Goal: Task Accomplishment & Management: Manage account settings

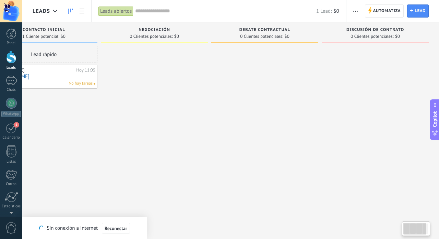
scroll to position [0, 0]
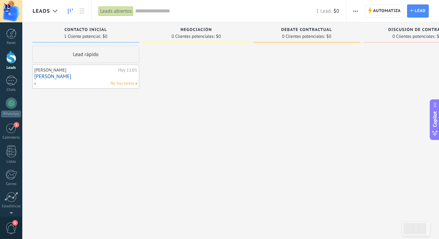
click at [201, 105] on div at bounding box center [196, 120] width 107 height 149
click at [8, 130] on div "1" at bounding box center [11, 128] width 11 height 11
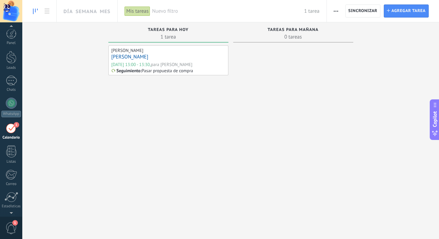
scroll to position [7, 0]
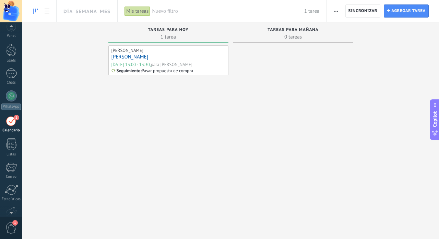
click at [11, 227] on span "1" at bounding box center [11, 228] width 12 height 12
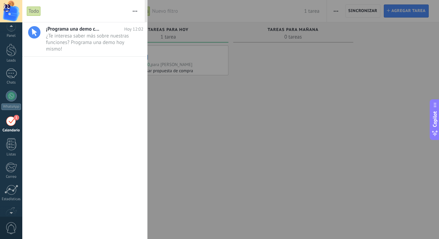
scroll to position [20, 0]
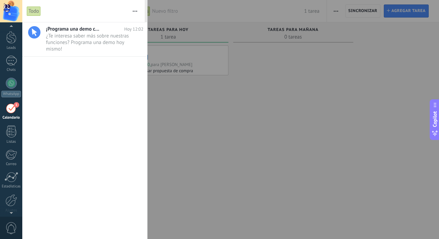
click at [12, 110] on div "1" at bounding box center [11, 108] width 11 height 11
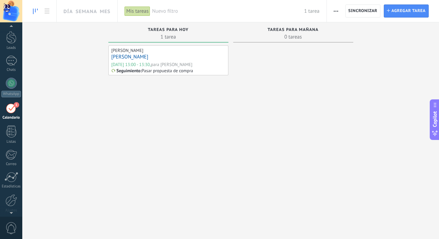
click at [338, 11] on icon "button" at bounding box center [336, 11] width 4 height 1
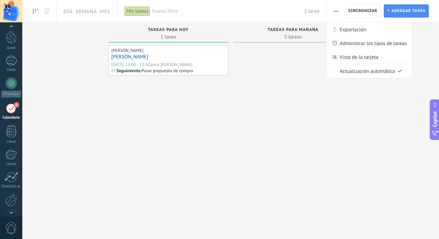
click at [338, 11] on icon "button" at bounding box center [336, 11] width 4 height 1
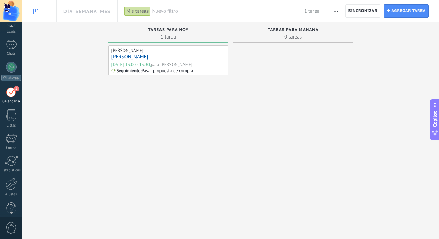
scroll to position [20, 0]
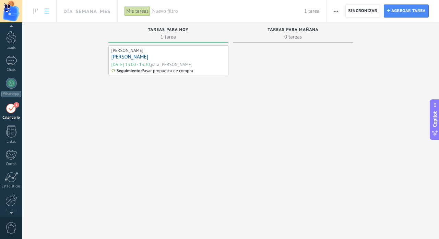
click at [46, 9] on use at bounding box center [47, 11] width 5 height 5
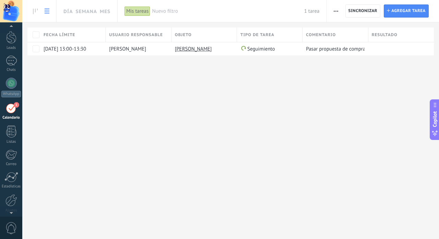
click at [46, 9] on use at bounding box center [47, 11] width 5 height 5
click at [35, 11] on use at bounding box center [35, 11] width 5 height 5
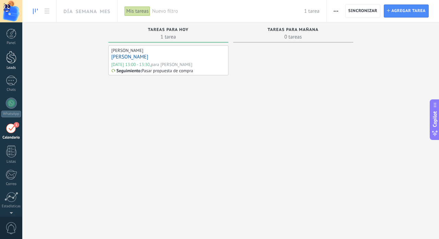
click at [13, 57] on div at bounding box center [11, 57] width 10 height 13
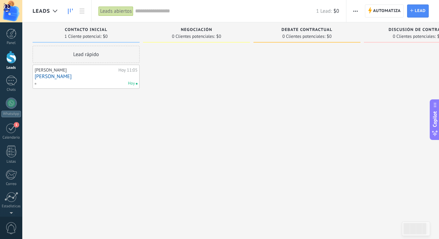
click at [355, 10] on span "button" at bounding box center [356, 10] width 4 height 13
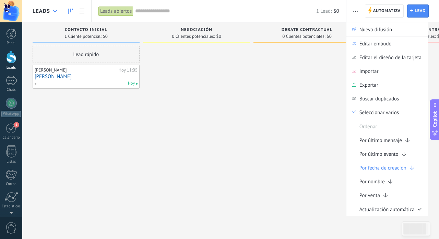
click at [55, 10] on icon at bounding box center [55, 11] width 4 height 3
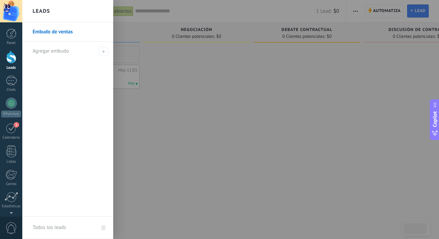
click at [55, 10] on div "Leads" at bounding box center [67, 11] width 91 height 22
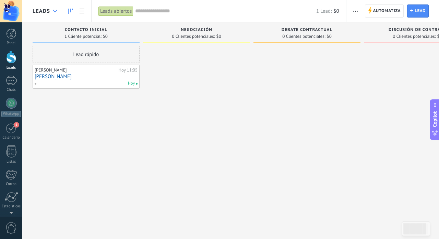
click at [55, 10] on icon at bounding box center [55, 11] width 4 height 3
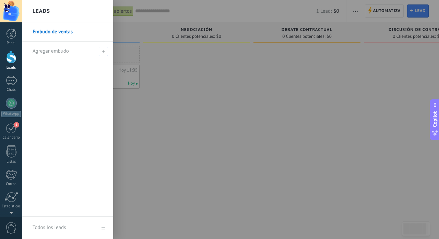
click at [55, 10] on div "Leads" at bounding box center [67, 11] width 91 height 22
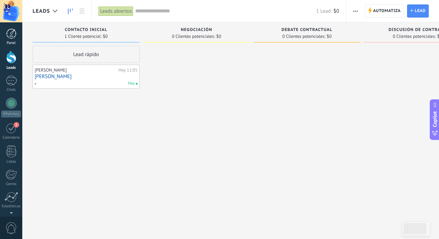
click at [11, 35] on div at bounding box center [11, 33] width 10 height 10
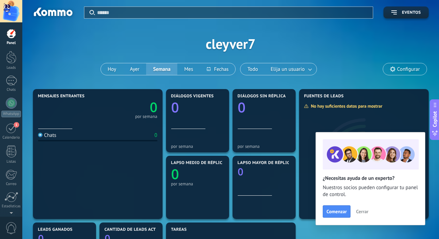
scroll to position [8, 0]
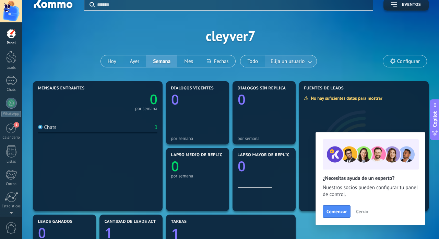
click at [310, 61] on link at bounding box center [310, 61] width 12 height 11
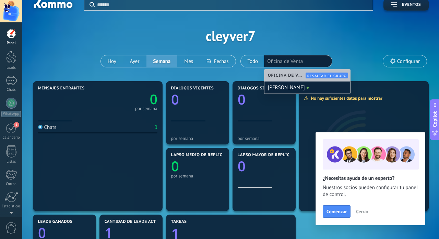
click at [348, 47] on div "Aplicar Eventos cleyver7 [DATE] [DATE] Semana Mes Todo Elija un usuario Oficina…" at bounding box center [231, 35] width 396 height 87
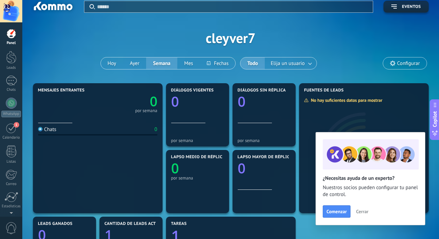
scroll to position [0, 0]
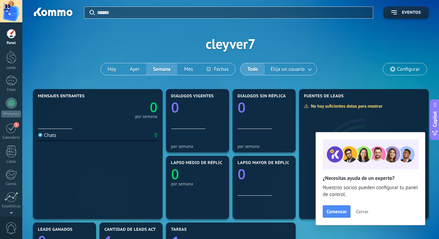
click at [395, 70] on use at bounding box center [392, 68] width 5 height 5
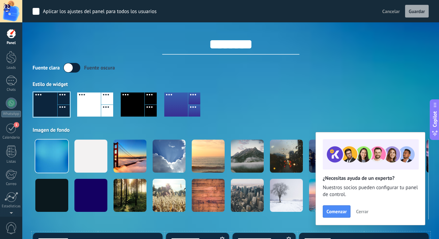
click at [298, 70] on div "Fuente [PERSON_NAME] oscura" at bounding box center [231, 68] width 396 height 10
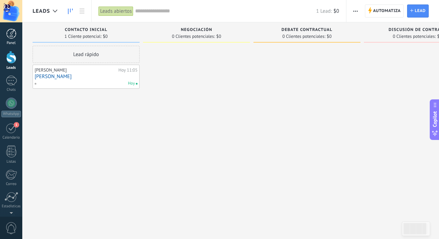
click at [10, 37] on div at bounding box center [11, 33] width 10 height 10
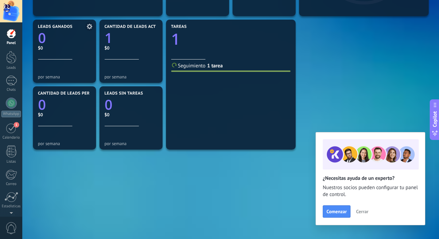
scroll to position [202, 0]
click at [361, 210] on span "Cerrar" at bounding box center [362, 211] width 12 height 5
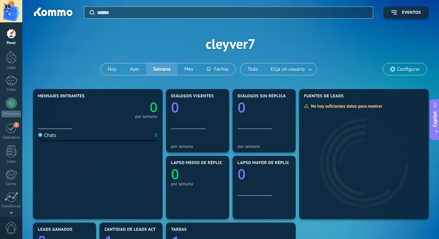
scroll to position [0, 0]
click at [397, 11] on icon "button" at bounding box center [394, 12] width 5 height 4
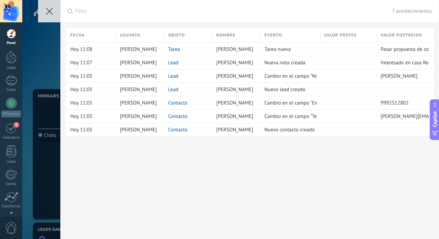
click at [51, 11] on icon at bounding box center [49, 11] width 7 height 7
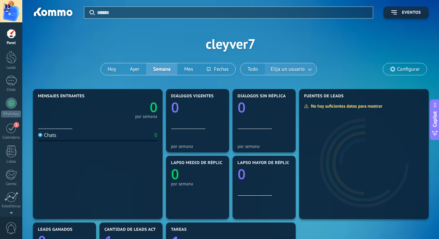
click at [301, 69] on span "Elija un usuario" at bounding box center [287, 69] width 37 height 9
click at [311, 69] on link at bounding box center [310, 68] width 12 height 11
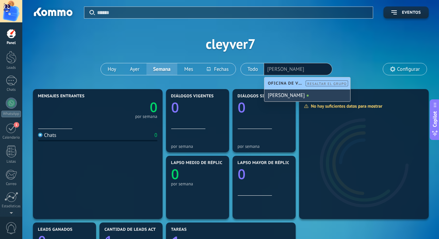
click at [303, 92] on div "[PERSON_NAME]" at bounding box center [308, 95] width 86 height 12
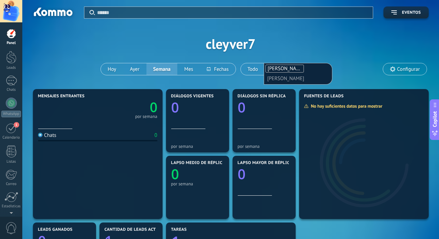
click at [346, 58] on div "Aplicar Eventos cleyver7 [DATE] [DATE] Semana Mes Todo Elija un usuario [PERSON…" at bounding box center [231, 43] width 396 height 87
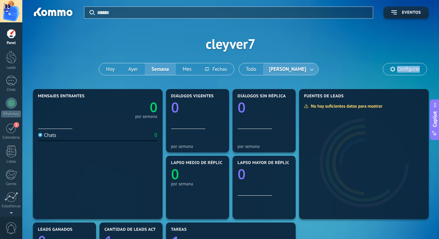
click at [346, 58] on div "Aplicar Eventos cleyver7 [DATE] [DATE] Semana Mes Todo [PERSON_NAME] Configurar" at bounding box center [231, 43] width 396 height 87
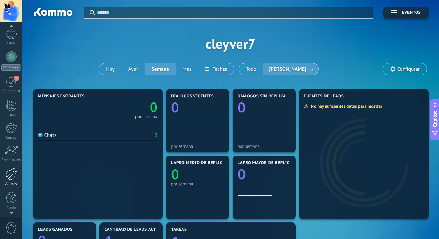
scroll to position [47, 0]
click at [10, 175] on div at bounding box center [11, 173] width 12 height 12
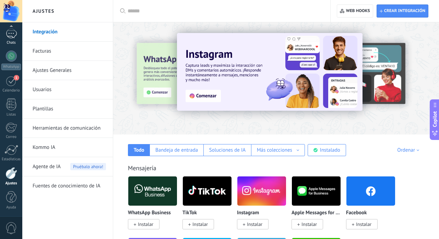
click at [10, 33] on div at bounding box center [11, 33] width 11 height 10
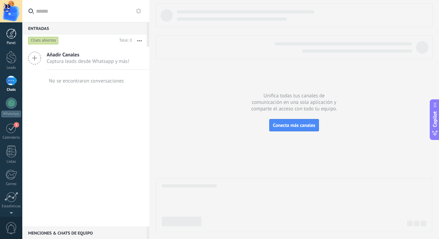
click at [10, 33] on div at bounding box center [11, 33] width 10 height 10
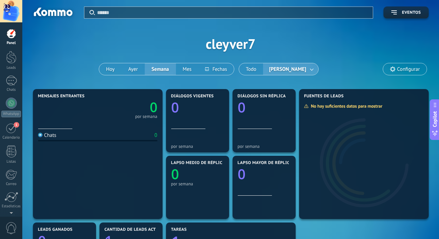
click at [11, 7] on div at bounding box center [11, 11] width 22 height 22
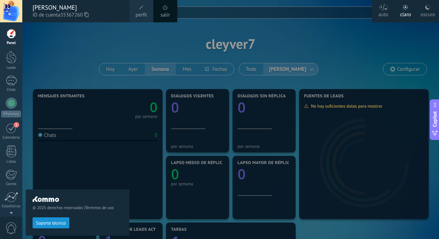
click at [146, 12] on span "perfil" at bounding box center [141, 15] width 11 height 8
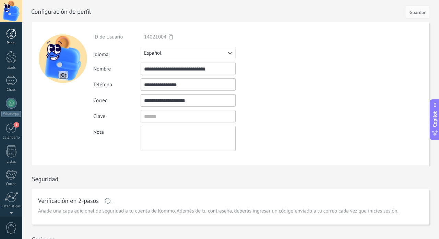
click at [12, 33] on div at bounding box center [11, 33] width 10 height 10
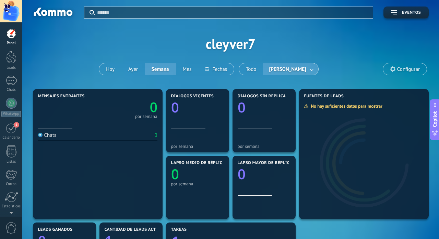
click at [318, 67] on link at bounding box center [312, 68] width 12 height 11
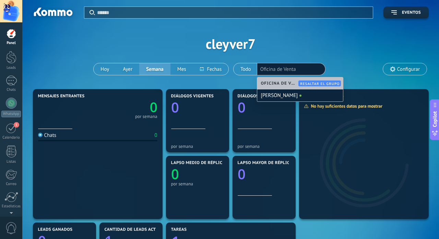
click at [281, 82] on span "Oficina de Venta" at bounding box center [280, 83] width 39 height 5
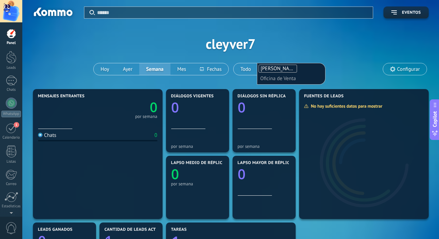
click at [370, 36] on div "Aplicar Eventos cleyver7 [DATE] [DATE] Semana Mes Todo [PERSON_NAME] [PERSON_NA…" at bounding box center [231, 43] width 396 height 87
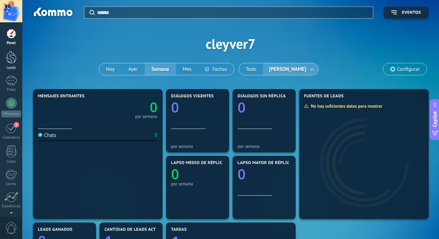
click at [11, 63] on div at bounding box center [11, 57] width 10 height 13
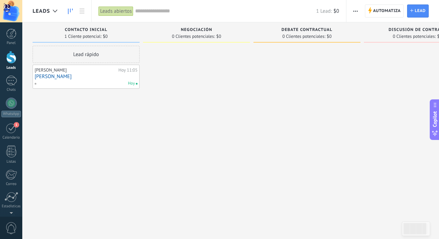
click at [356, 9] on span "button" at bounding box center [356, 10] width 4 height 13
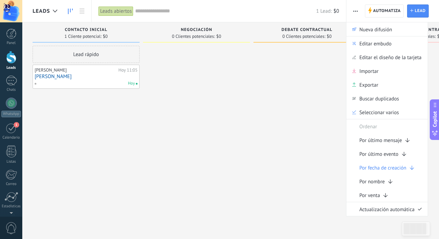
click at [356, 9] on span "button" at bounding box center [356, 10] width 4 height 13
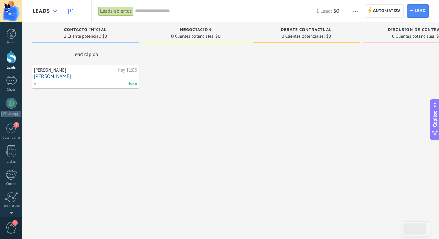
click at [56, 12] on use at bounding box center [55, 11] width 4 height 3
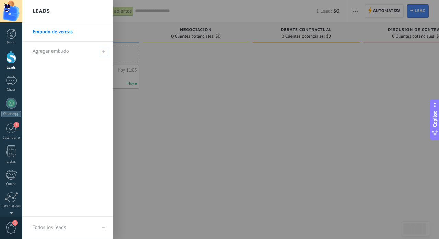
click at [61, 12] on div "Leads" at bounding box center [67, 11] width 91 height 22
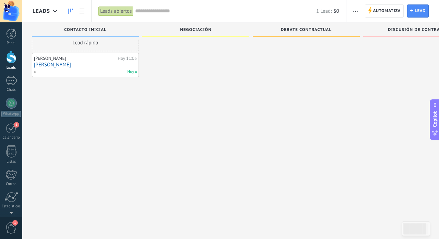
scroll to position [17, 0]
click at [7, 126] on div "1" at bounding box center [11, 128] width 11 height 11
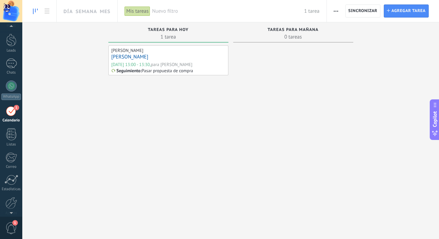
scroll to position [20, 0]
click at [13, 37] on div at bounding box center [11, 37] width 10 height 13
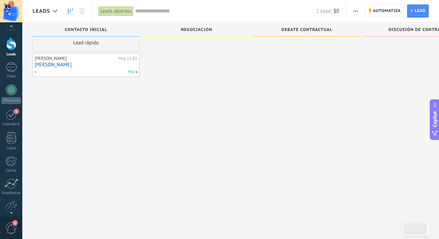
scroll to position [15, 0]
click at [14, 225] on span "1" at bounding box center [11, 228] width 12 height 12
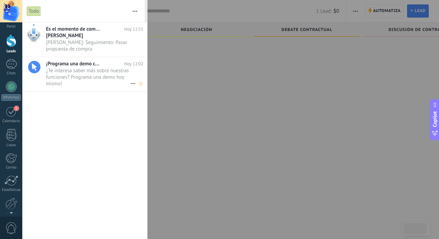
scroll to position [0, 0]
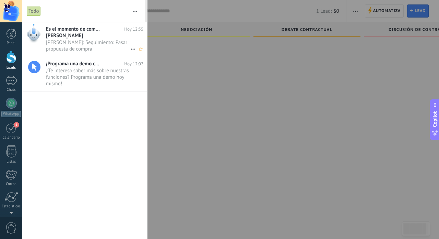
click at [92, 39] on div "Es el momento de completar la tarea!! [DATE] 12:55 [PERSON_NAME] [PERSON_NAME]:…" at bounding box center [96, 39] width 101 height 34
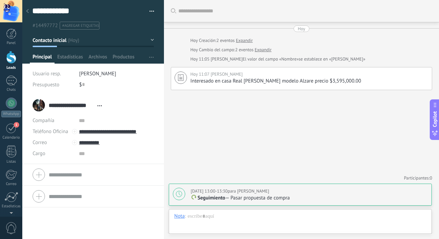
scroll to position [10, 0]
click at [262, 196] on p "Seguimiento — Pasar propuesta de compra" at bounding box center [309, 197] width 237 height 7
type textarea "**********"
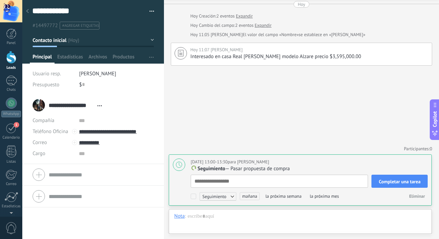
click at [233, 196] on span "Seguimiento" at bounding box center [218, 196] width 37 height 8
click at [394, 182] on span "Completar una tarea" at bounding box center [400, 181] width 42 height 5
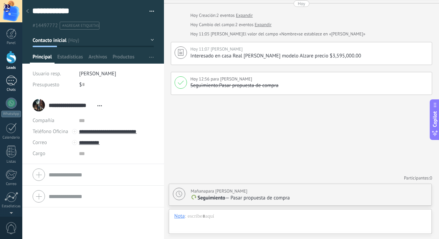
scroll to position [0, 0]
click at [12, 29] on div at bounding box center [11, 33] width 10 height 10
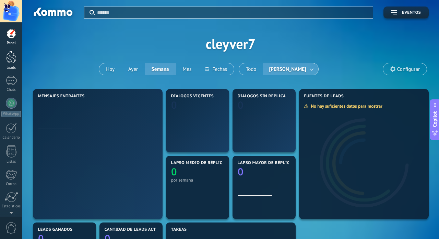
click at [12, 55] on div at bounding box center [11, 57] width 10 height 13
